Goal: Task Accomplishment & Management: Manage account settings

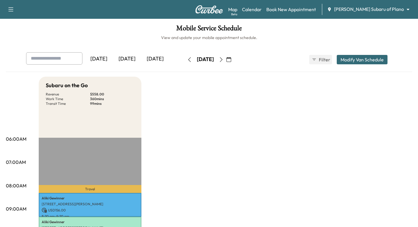
click at [383, 8] on body "Support Log Out Map Beta Calendar Book New Appointment [PERSON_NAME] Subaru of …" at bounding box center [209, 113] width 418 height 227
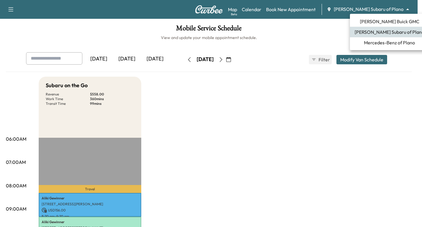
click at [383, 21] on span "[PERSON_NAME] Buick GMC" at bounding box center [390, 21] width 60 height 7
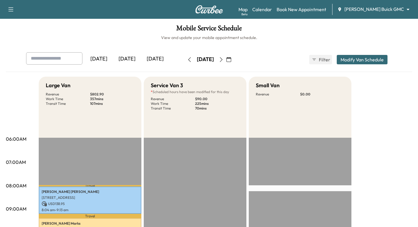
click at [224, 58] on icon "button" at bounding box center [221, 59] width 5 height 5
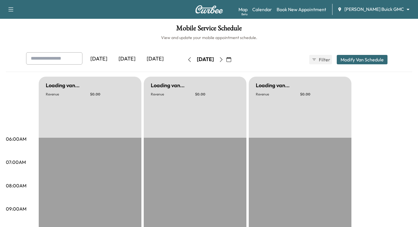
click at [226, 59] on button "button" at bounding box center [221, 59] width 10 height 9
click at [224, 59] on icon "button" at bounding box center [221, 59] width 5 height 5
